Goal: Find contact information: Obtain details needed to contact an individual or organization

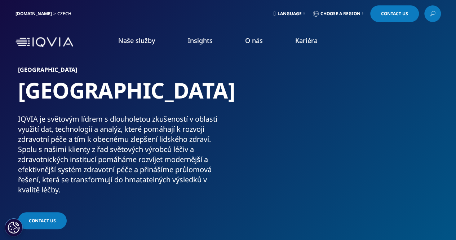
click at [257, 156] on link "Naše lokality" at bounding box center [289, 152] width 111 height 8
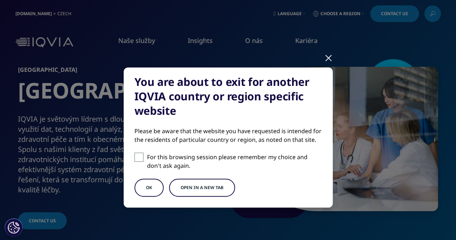
click at [327, 58] on div at bounding box center [329, 58] width 8 height 20
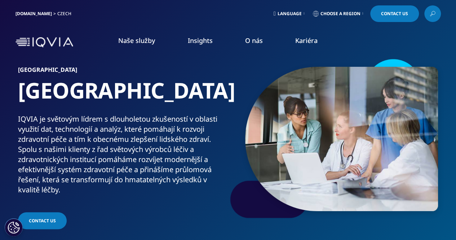
click at [249, 114] on link "Akce a webináře" at bounding box center [289, 111] width 111 height 8
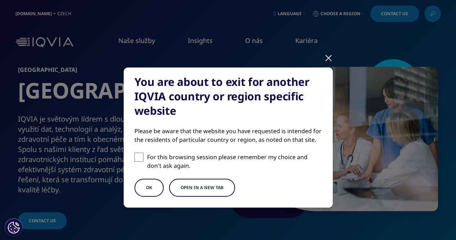
click at [150, 180] on button "OK" at bounding box center [149, 187] width 29 height 18
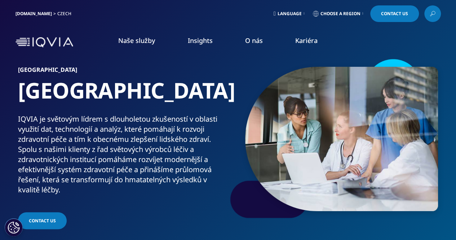
scroll to position [42, 0]
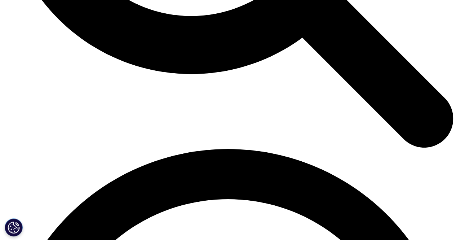
scroll to position [770, 0]
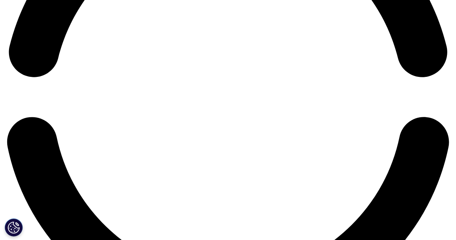
scroll to position [1016, 0]
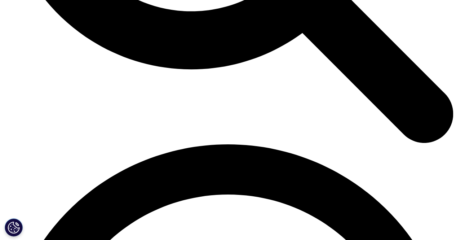
scroll to position [217, 0]
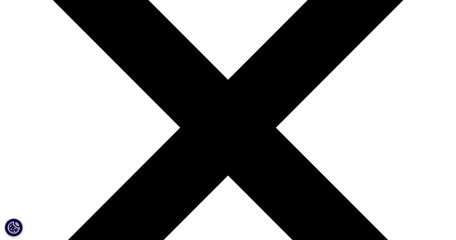
scroll to position [109, 0]
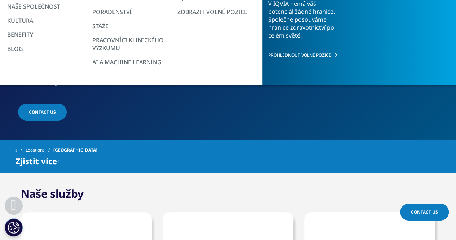
click at [41, 110] on span "Contact US" at bounding box center [42, 112] width 27 height 6
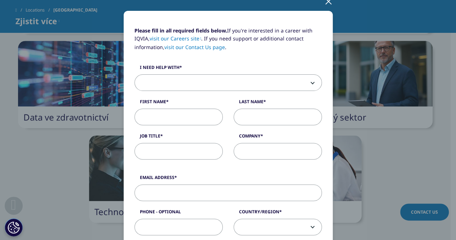
scroll to position [0, 0]
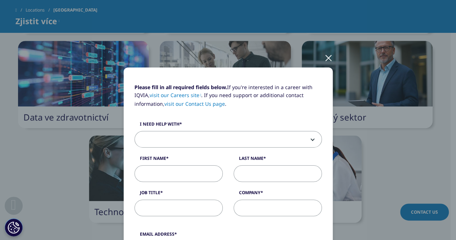
click at [327, 60] on div at bounding box center [329, 58] width 8 height 20
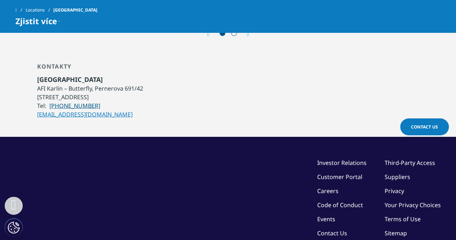
scroll to position [741, 0]
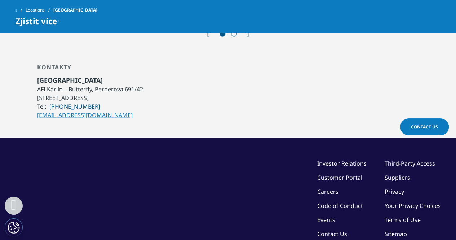
drag, startPoint x: 107, startPoint y: 103, endPoint x: 66, endPoint y: 103, distance: 41.1
click at [66, 103] on li "Tel: [PHONE_NUMBER]" at bounding box center [90, 106] width 106 height 9
copy link "246 044 111"
